Goal: Find specific page/section: Find specific page/section

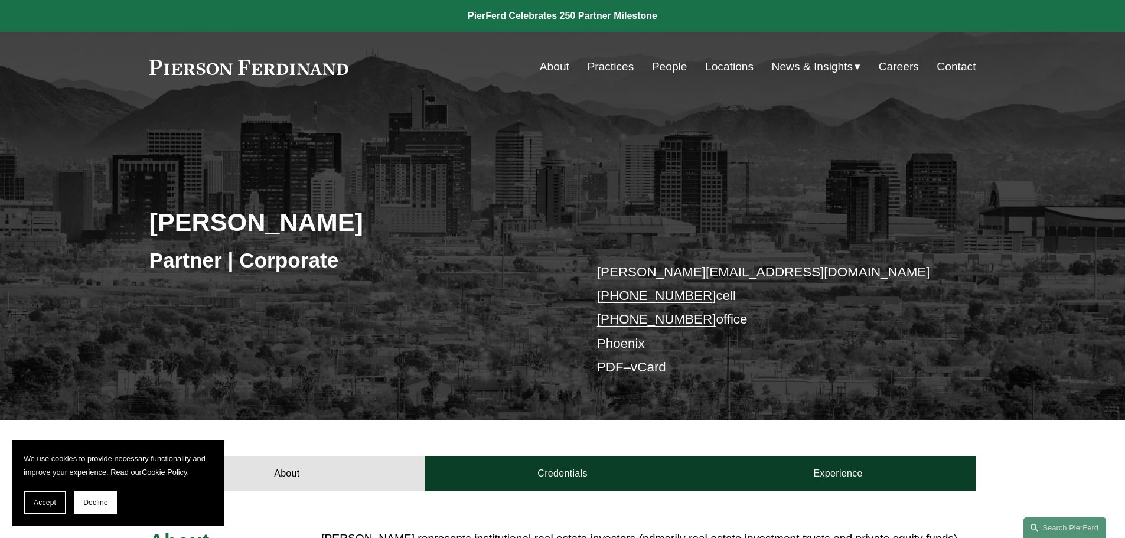
click at [723, 63] on link "Locations" at bounding box center [729, 67] width 48 height 22
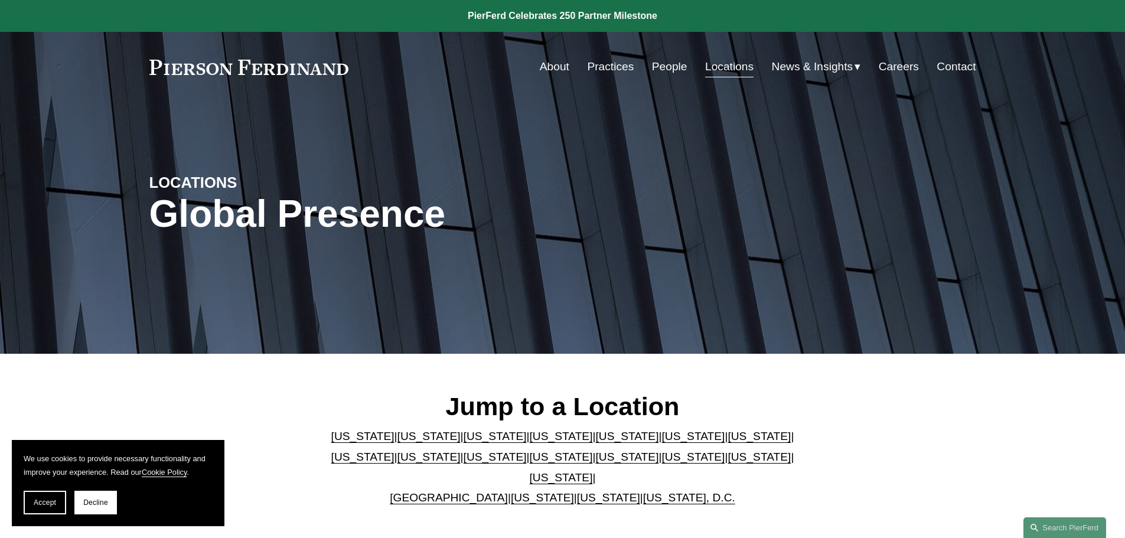
click at [660, 61] on link "People" at bounding box center [669, 67] width 35 height 22
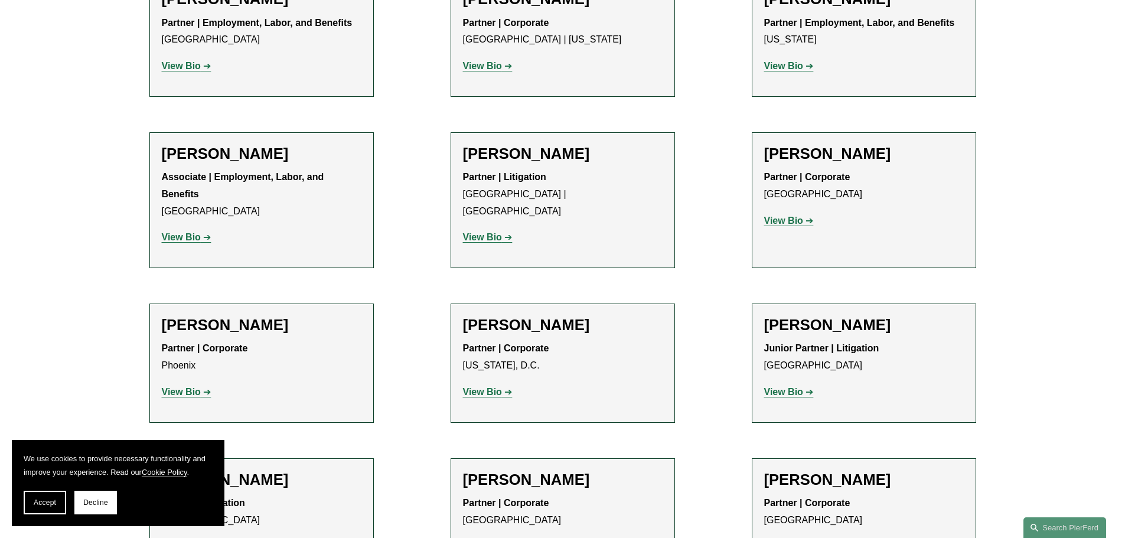
scroll to position [4901, 0]
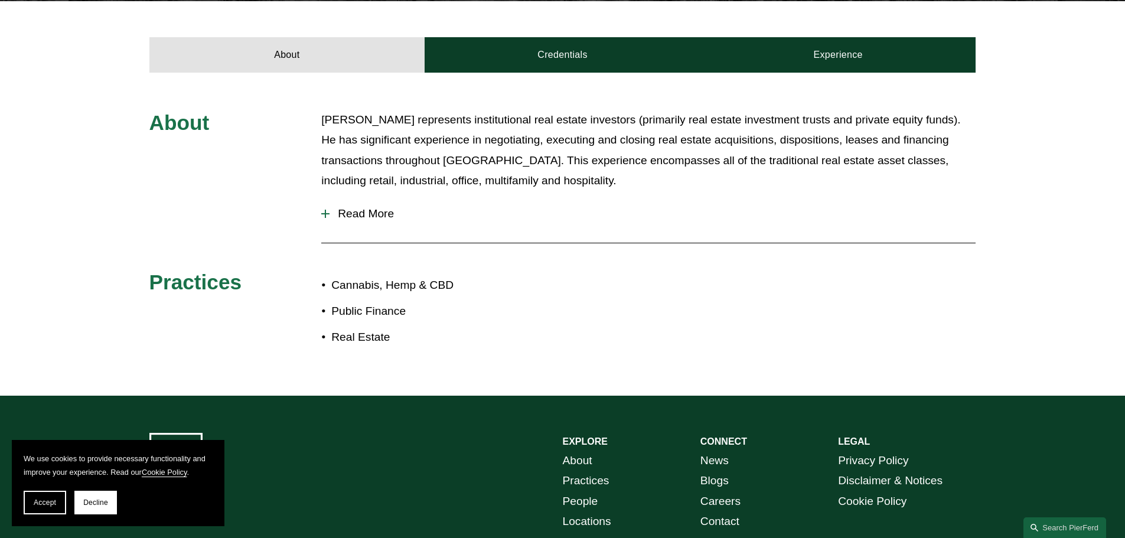
scroll to position [472, 0]
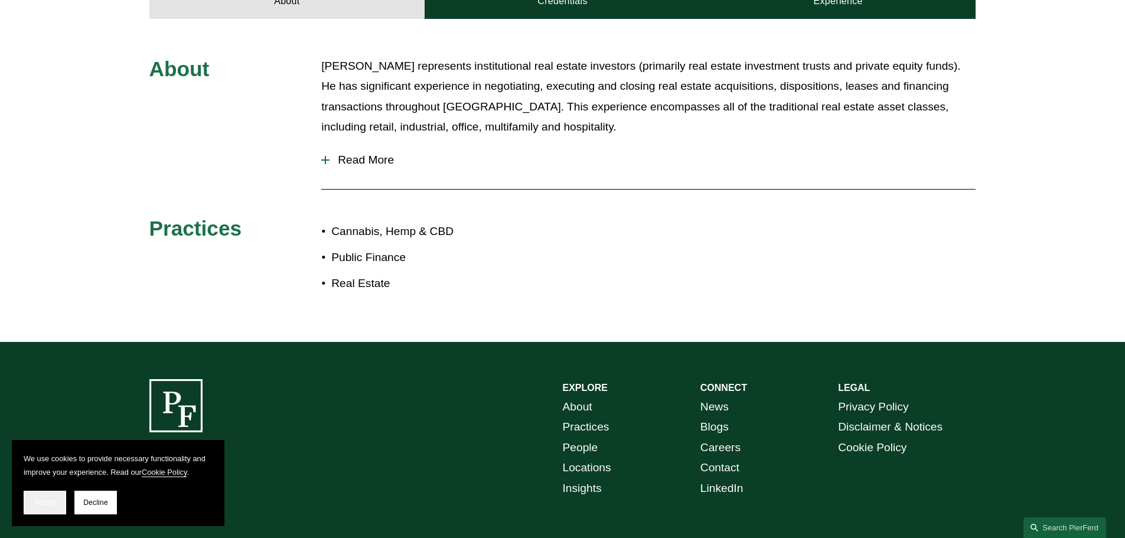
click at [40, 501] on span "Accept" at bounding box center [45, 502] width 22 height 8
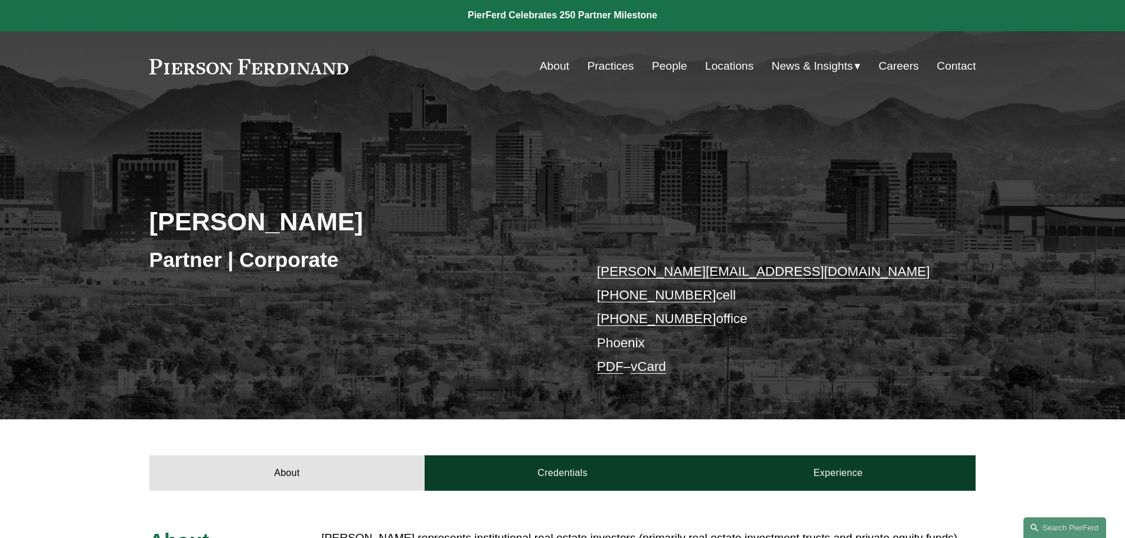
scroll to position [0, 0]
